Goal: Find specific page/section: Find specific page/section

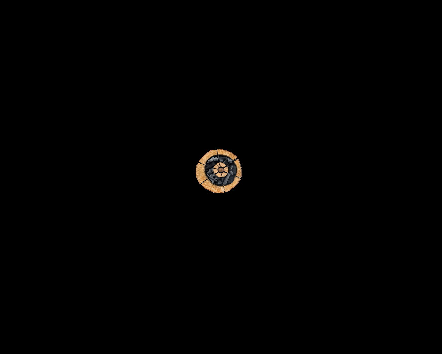
scroll to position [1352, 0]
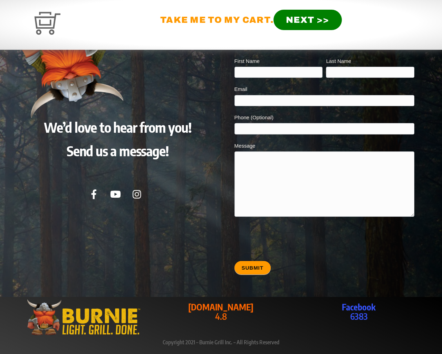
type input "20"
type input "[EMAIL_ADDRESS][DOMAIN_NAME]"
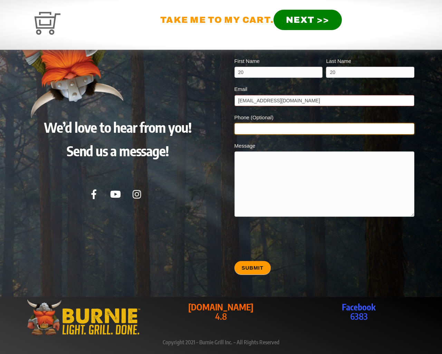
type input "20"
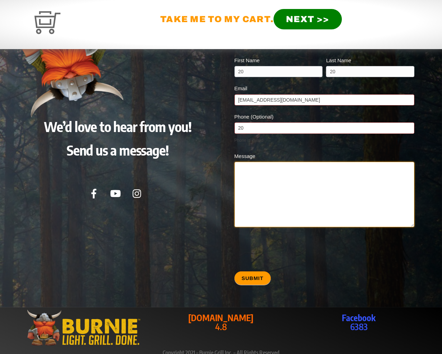
type textarea "20"
type input "20"
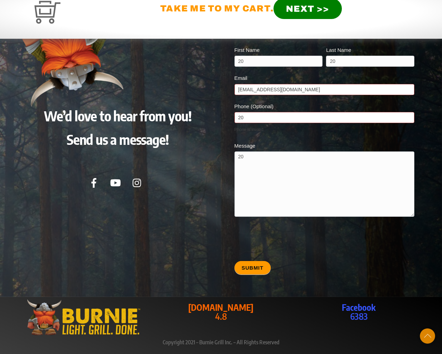
scroll to position [1333, 0]
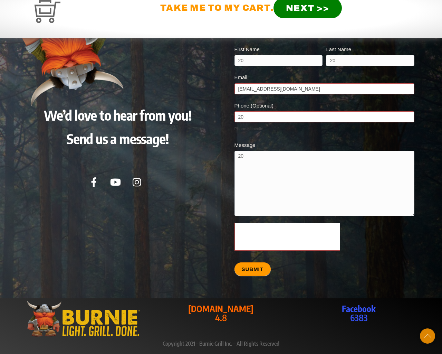
scroll to position [1335, 0]
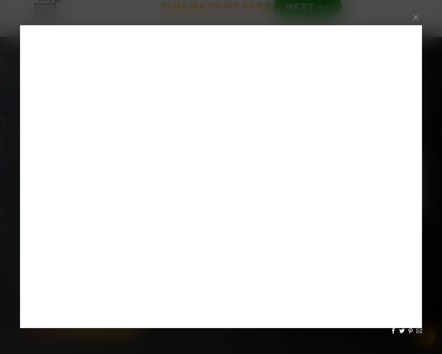
scroll to position [784, 0]
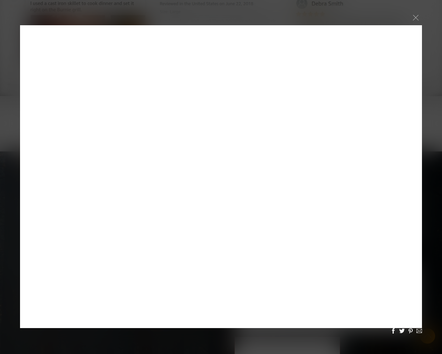
scroll to position [1560, 0]
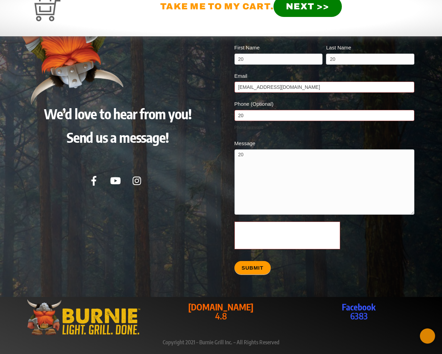
scroll to position [1558, 0]
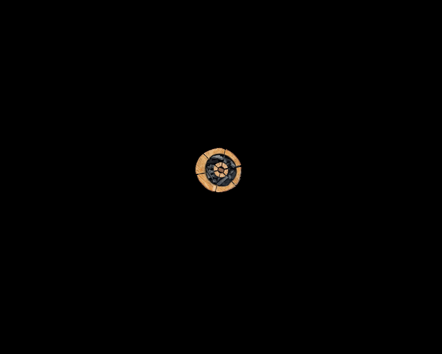
scroll to position [1402, 0]
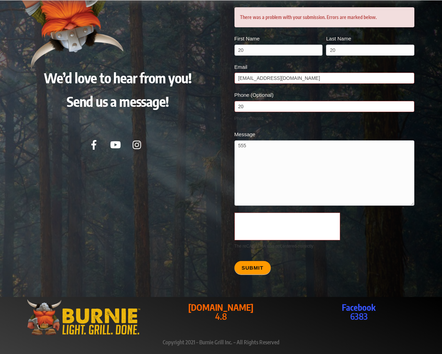
type textarea "20"
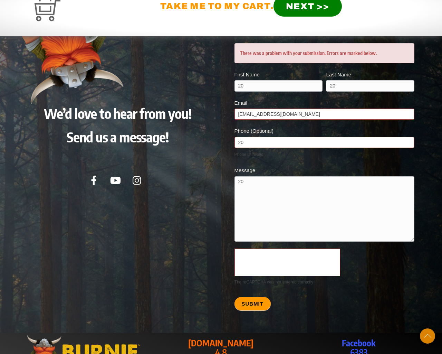
scroll to position [1371, 0]
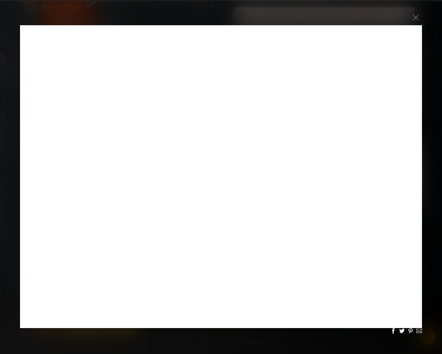
scroll to position [575, 0]
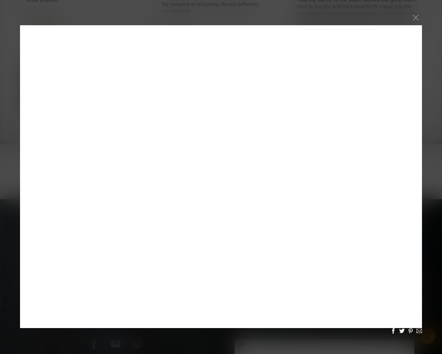
scroll to position [1596, 0]
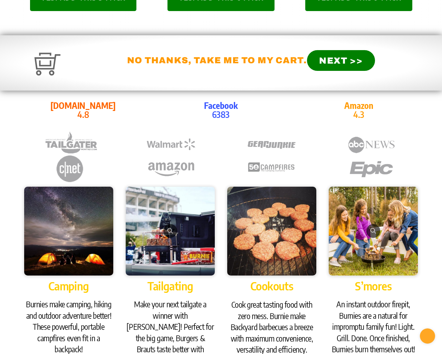
scroll to position [16, 0]
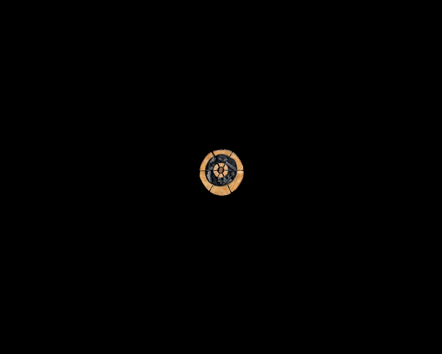
scroll to position [1482, 0]
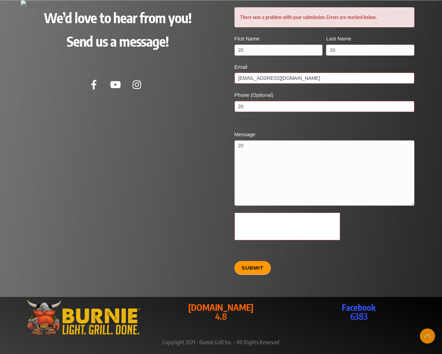
scroll to position [1451, 0]
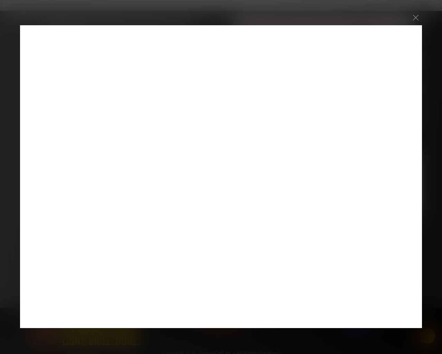
scroll to position [559, 0]
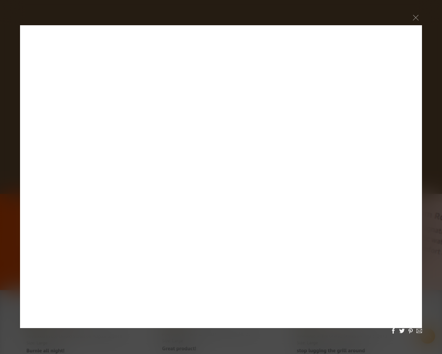
scroll to position [1677, 0]
